Goal: Task Accomplishment & Management: Manage account settings

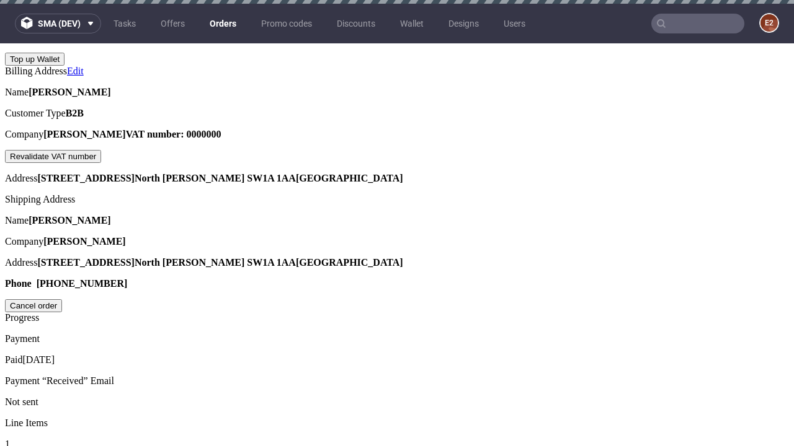
scroll to position [4, 0]
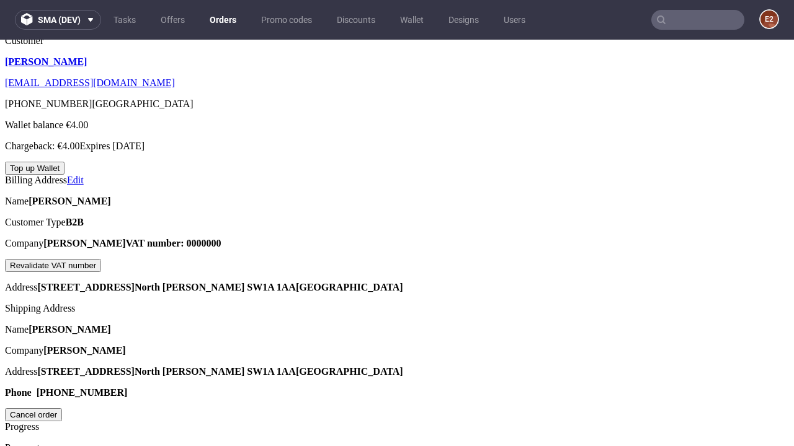
scroll to position [7, 0]
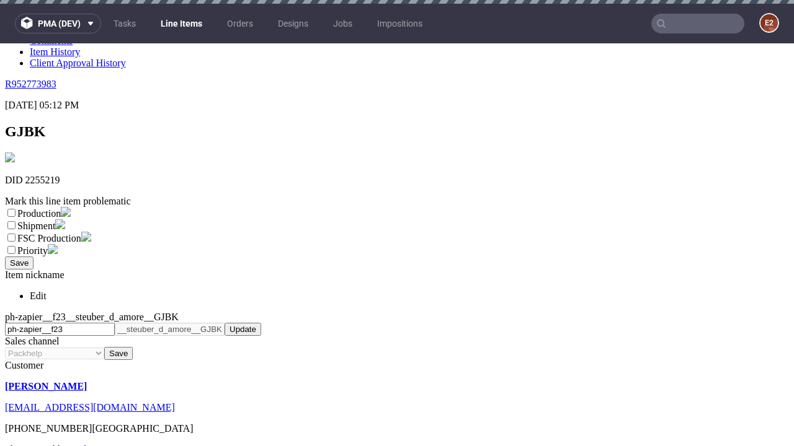
scroll to position [4, 0]
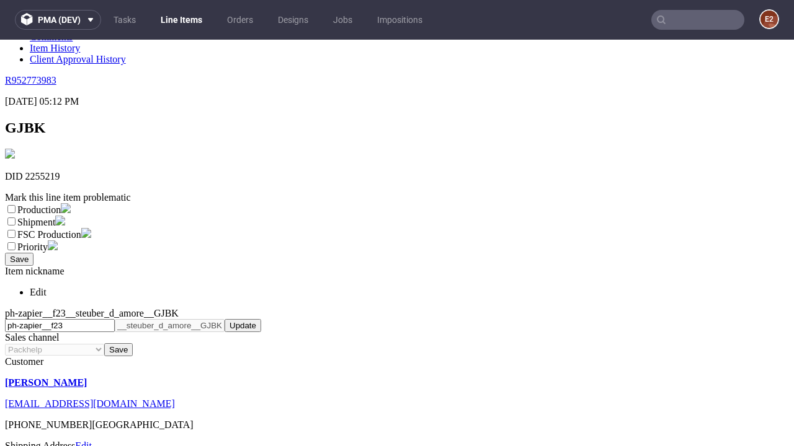
select select "dtp_ca_needed"
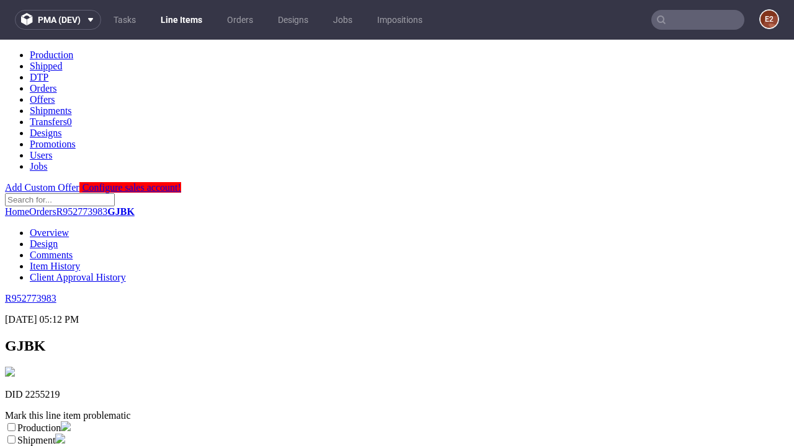
scroll to position [0, 0]
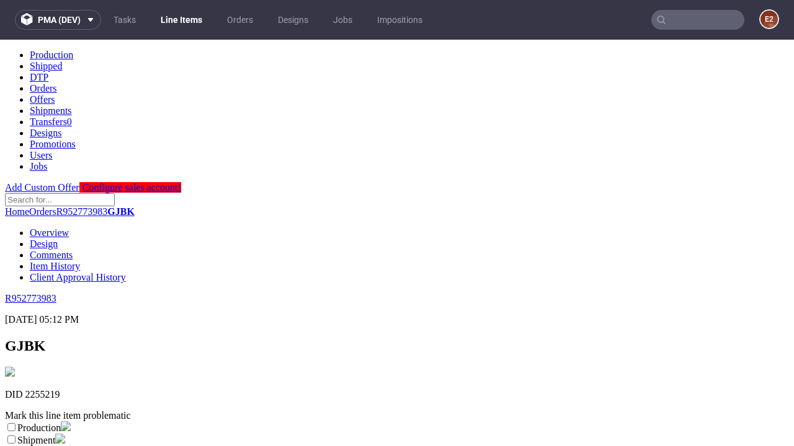
checkbox input "true"
